Goal: Task Accomplishment & Management: Manage account settings

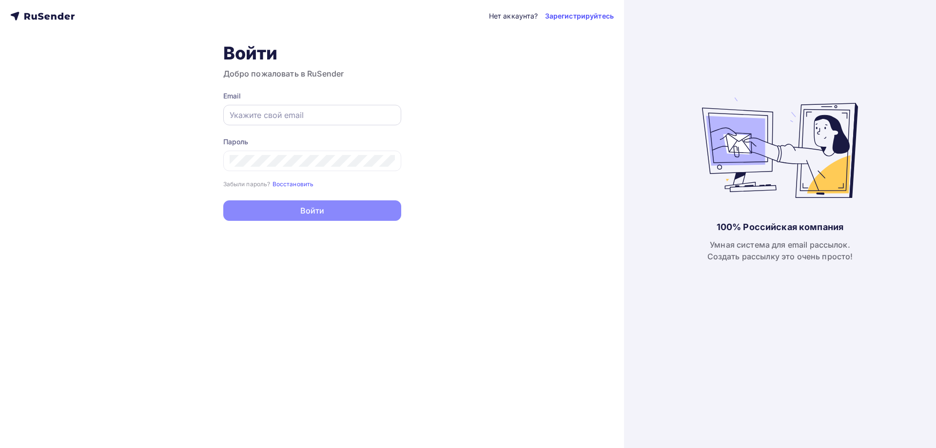
click at [245, 109] on div at bounding box center [312, 115] width 178 height 20
click at [246, 110] on input "text" at bounding box center [312, 115] width 165 height 12
type input "uieuier@mx.aakaak.ru"
click at [272, 168] on div at bounding box center [312, 161] width 178 height 20
click at [272, 151] on div at bounding box center [312, 161] width 178 height 20
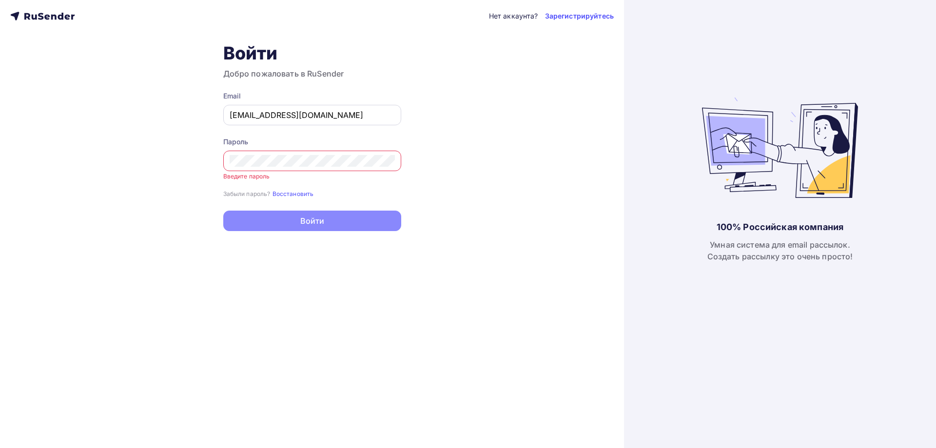
click at [303, 111] on input "uieuier@mx.aakaak.ru" at bounding box center [312, 115] width 165 height 12
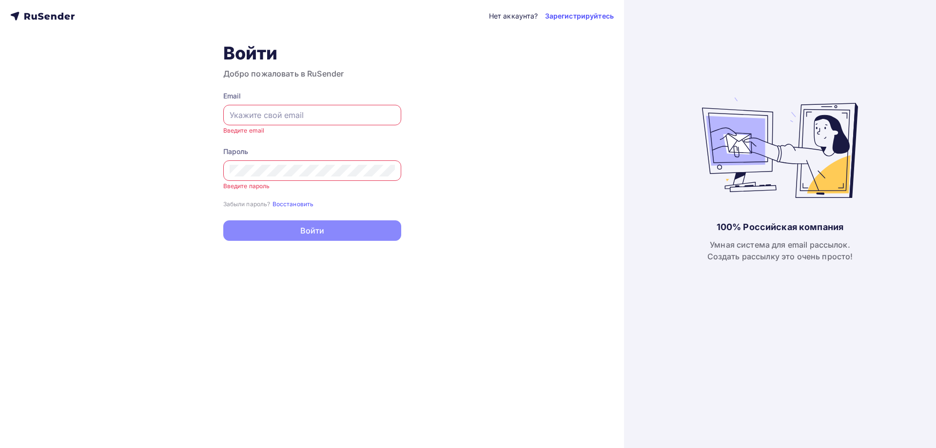
click at [503, 169] on div "Нет аккаунта? Зарегистрируйтесь Войти Добро пожаловать в RuSender Email Введите…" at bounding box center [312, 224] width 624 height 448
click at [280, 113] on input "text" at bounding box center [312, 115] width 165 height 12
paste input "irfvgoerkvfopkrfprtgrtrrrrrrgtrtgrtgtrgrokerprtgrtgfkerfrjktgnrtg@[DOMAIN_NAME]"
type input "irfvgoerkvfopkrfprtgrtrrrrrrgtrtgrtgtrgrokerprtgrtgfkerfrjktgnrtg@[DOMAIN_NAME]"
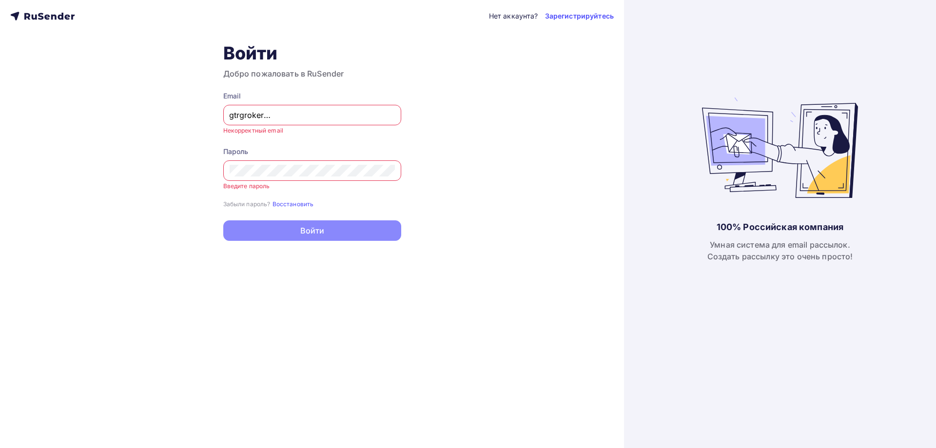
scroll to position [0, 0]
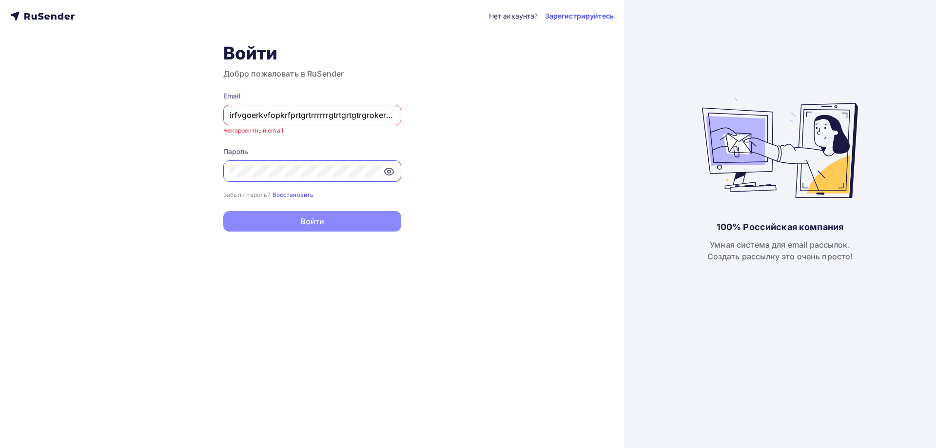
click at [116, 183] on div "Нет аккаунта? Зарегистрируйтесь Войти Добро пожаловать в RuSender Email irfvgoe…" at bounding box center [312, 224] width 624 height 448
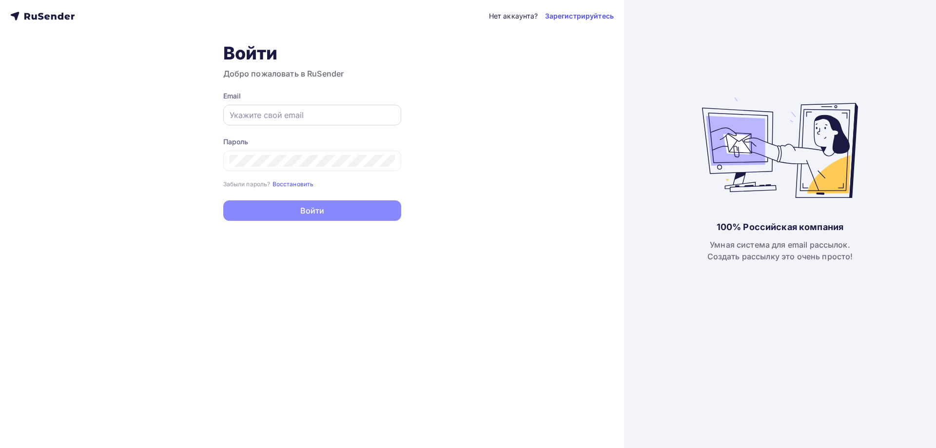
click at [303, 121] on div at bounding box center [312, 115] width 178 height 20
click at [305, 111] on input "text" at bounding box center [312, 115] width 165 height 12
paste input "irfvgoerkvfopkrfprtgrtrrrrrrgtrtgrtgtrgrokerprtgrtgfkerfrjktgnrtg@[DOMAIN_NAME]"
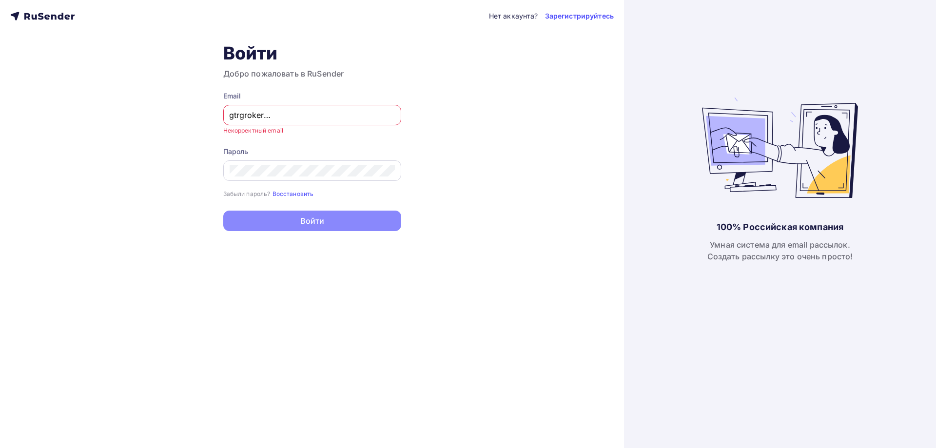
type input "irfvgoerkvfopkrfprtgrtrrrrrrgtrtgrtgtrgrokerprtgrtgfkerfrjktgnrtg@[DOMAIN_NAME]"
click at [278, 107] on div "irfvgoerkvfopkrfprtgrtrrrrrrgtrtgrtgtrgrokerprtgrtgfkerfrjktgnrtg@[DOMAIN_NAME]" at bounding box center [312, 115] width 178 height 20
click at [278, 110] on input "irfvgoerkvfopkrfprtgrtrrrrrrgtrtgrtgtrgrokerprtgrtgfkerfrjktgnrtg@[DOMAIN_NAME]" at bounding box center [312, 115] width 165 height 12
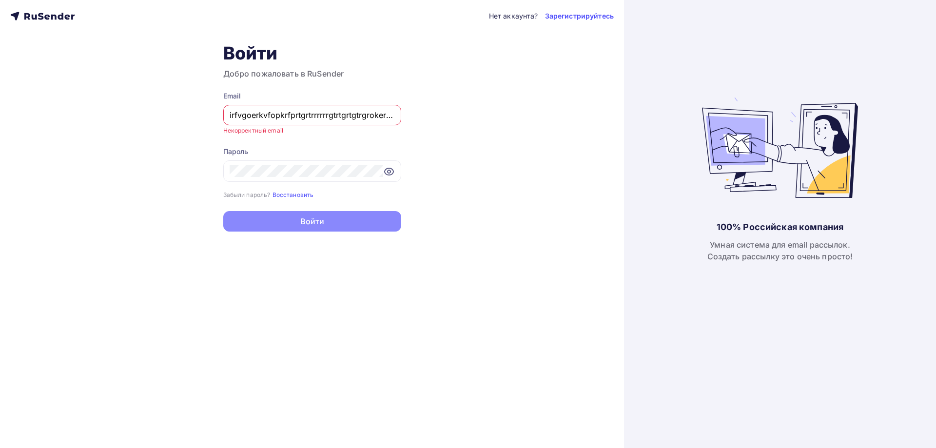
click at [278, 110] on input "irfvgoerkvfopkrfprtgrtrrrrrrgtrtgrtgtrgrokerprtgrtgfkerfrjktgnrtg@[DOMAIN_NAME]" at bounding box center [312, 115] width 165 height 12
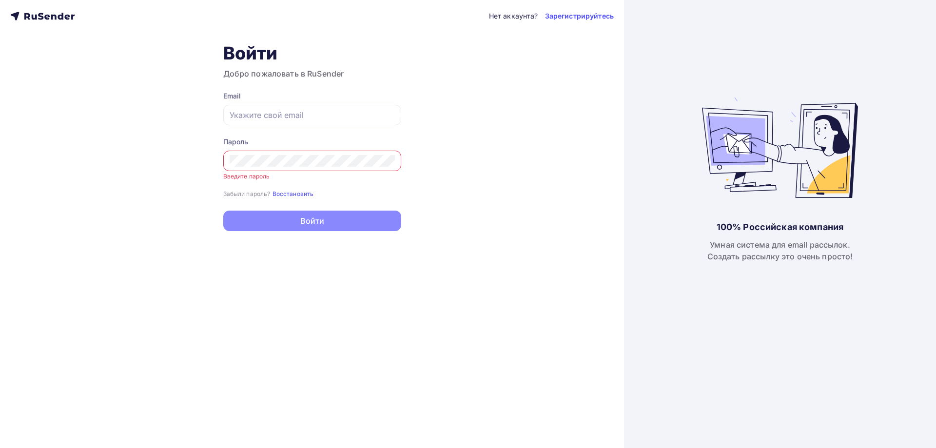
click at [190, 164] on div "Нет аккаунта? Зарегистрируйтесь Войти Добро пожаловать в RuSender Email Пароль …" at bounding box center [312, 224] width 624 height 448
click at [270, 169] on div at bounding box center [312, 161] width 178 height 20
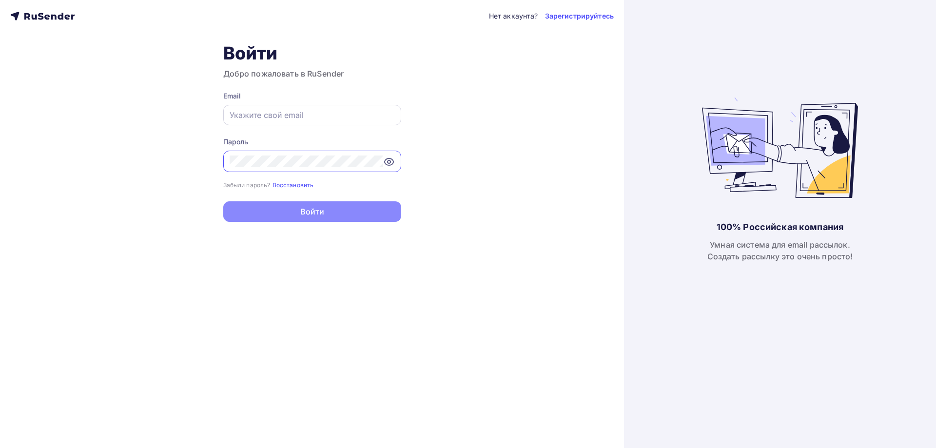
click at [264, 106] on div at bounding box center [312, 115] width 178 height 20
click at [259, 117] on input "text" at bounding box center [312, 115] width 165 height 12
paste input "irfvgoerkvfopkrfprtgrtrrrrrrgtrtgrtgtrgrokerprtgrtgfkerfrjktgnrtg@[DOMAIN_NAME]"
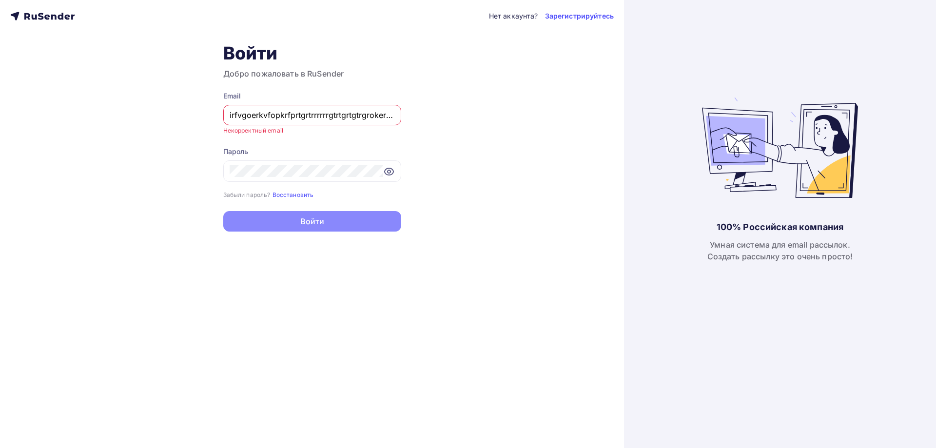
scroll to position [0, 122]
type input "irfvgoerkvfopkrfprtgrtrrrrrrgtrtgrtgtrgrokerprtgrtgfkerfrjktgnrtg@[DOMAIN_NAME]"
click at [316, 117] on input "irfvgoerkvfopkrfprtgrtrrrrrrgtrtgrtgtrgrokerprtgrtgfkerfrjktgnrtg@[DOMAIN_NAME]" at bounding box center [312, 115] width 165 height 12
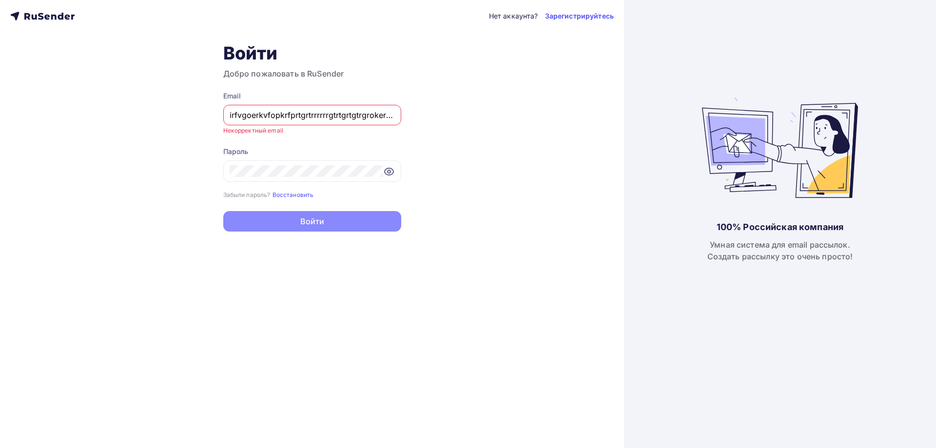
click at [316, 117] on input "irfvgoerkvfopkrfprtgrtrrrrrrgtrtgrtgtrgrokerprtgrtgfkerfrjktgnrtg@[DOMAIN_NAME]" at bounding box center [312, 115] width 165 height 12
paste input "gvuguguhjgbujhgbjhgjhgjhggggggggggggggggggggggggggggggggggggggggggggggggggggggg…"
click at [267, 108] on div "gvuguguhjgbujhgbjhgjhgjhggggggggggggggggggggggggggggggggggggggggggggggggggggggg…" at bounding box center [312, 115] width 178 height 20
click at [264, 114] on input "gvuguguhjgbujhgbjhgjhgjhggggggggggggggggggggggggggggggggggggggggggggggggggggggg…" at bounding box center [312, 115] width 165 height 12
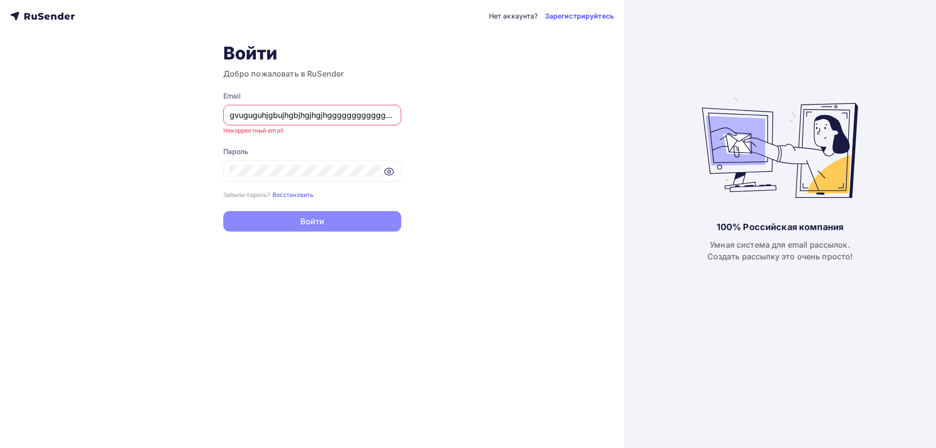
click at [264, 114] on input "gvuguguhjgbujhgbjhgjhgjhggggggggggggggggggggggggggggggggggggggggggggggggggggggg…" at bounding box center [312, 115] width 165 height 12
paste input "@mx.aakaak.ru"
type input "gvuguguhjgbujhgbjhgjhgjhggggggggggggggggggggggggggggggggggggggggggggggggggggggg…"
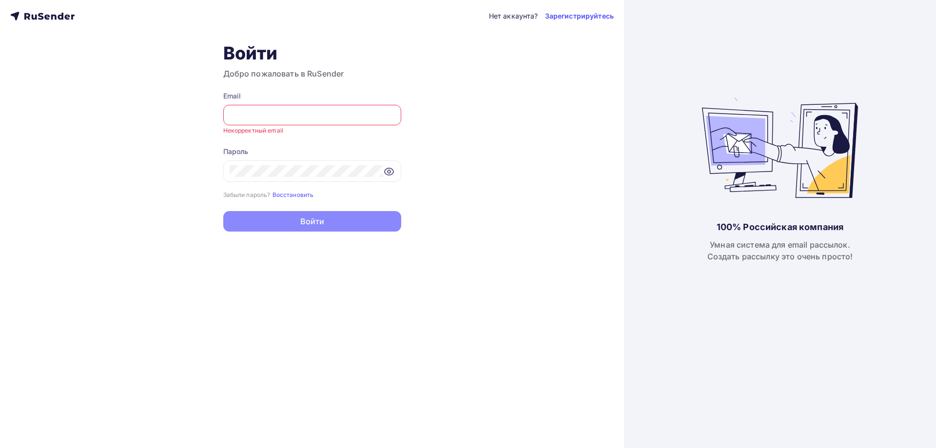
scroll to position [0, 0]
click at [267, 121] on div "gvuguguhjgbujhgbjhgjhgjhggggggggggggggggggggggggggggggggggggggggggggggggggggggg…" at bounding box center [312, 115] width 178 height 20
click at [266, 116] on input "gvuguguhjgbujhgbjhgjhgjhggggggggggggggggggggggggggggggggggggggggggggggggggggggg…" at bounding box center [312, 115] width 165 height 12
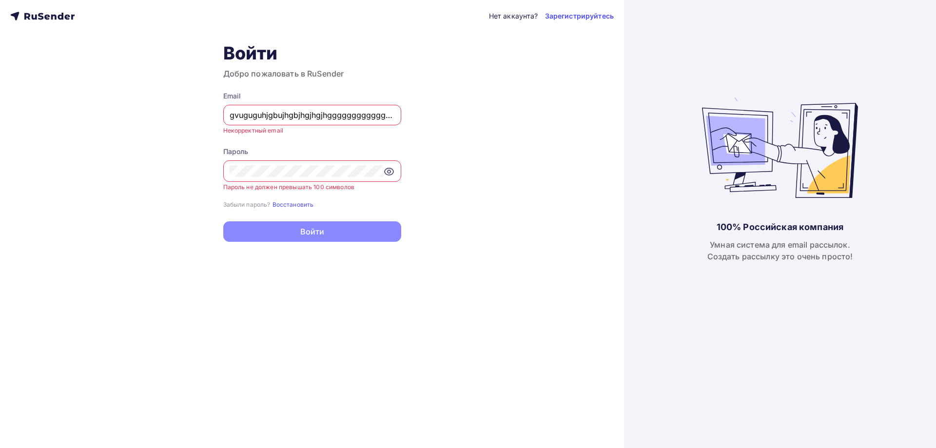
click at [327, 113] on input "gvuguguhjgbujhgbjhgjhgjhggggggggggggggggggggggggggggggggggggggggggggggggggggggg…" at bounding box center [312, 115] width 165 height 12
paste input "euureoiu@jpjfojdaspfohjasdpoughjvpowerjhvoiudsjfgovipujsdpogiujasoipfdjapsidjkf…"
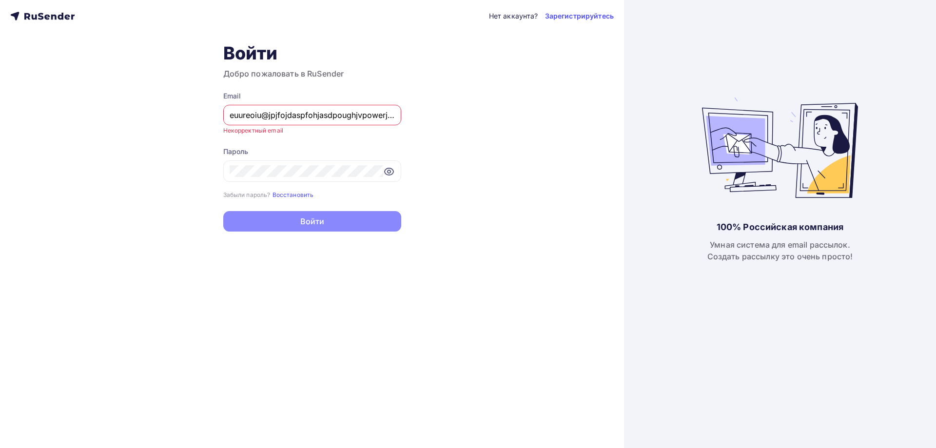
click at [272, 115] on input "euureoiu@jpjfojdaspfohjasdpoughjvpowerjhvoiudsjfgovipujsdpogiujasoipfdjapsidjkf…" at bounding box center [312, 115] width 165 height 12
type input "moskaleva@ucoz-team.net"
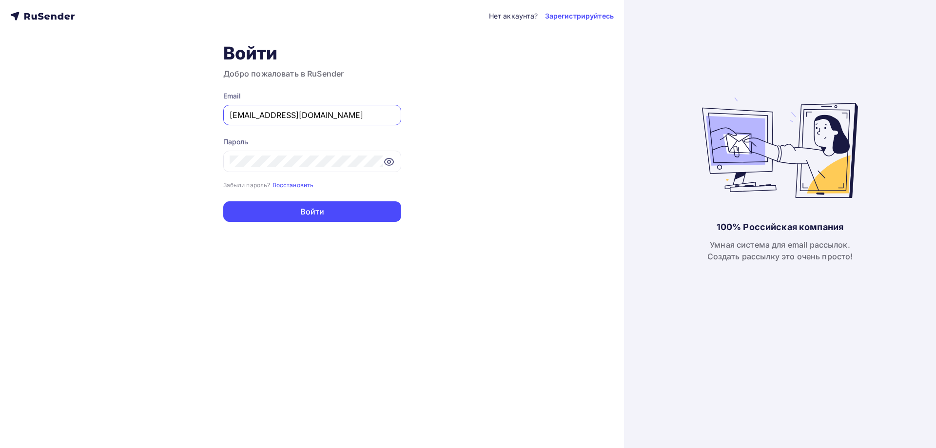
click at [153, 173] on div "Нет аккаунта? Зарегистрируйтесь Войти Добро пожаловать в RuSender Email moskale…" at bounding box center [312, 224] width 624 height 448
click at [223, 201] on button "Войти" at bounding box center [312, 211] width 178 height 20
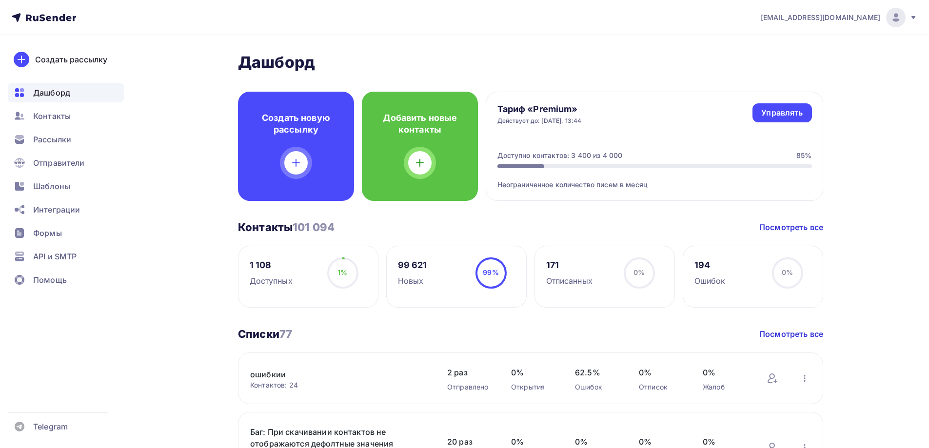
click at [860, 25] on div "moskaleva@ucoz-team.net" at bounding box center [838, 17] width 156 height 19
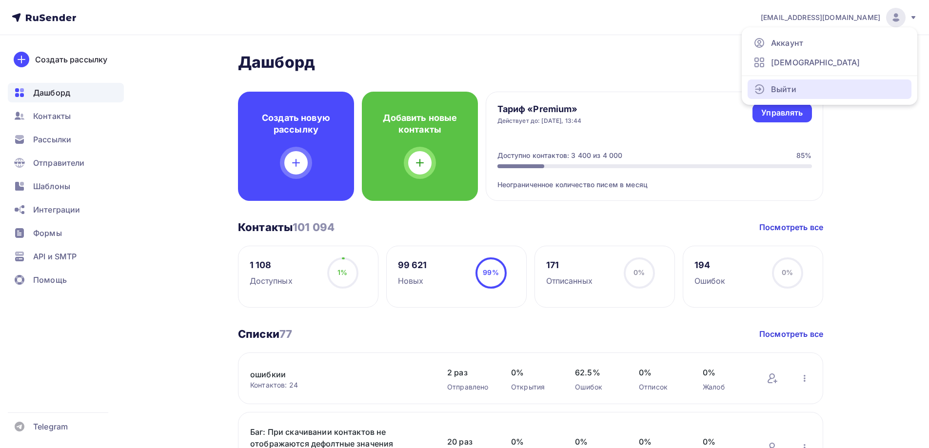
click at [815, 83] on link "Выйти" at bounding box center [829, 88] width 164 height 19
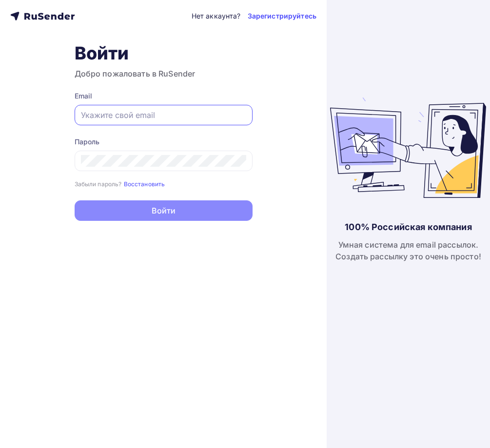
click at [170, 113] on input "text" at bounding box center [163, 115] width 165 height 12
type input "admin@admin.ru"
